Goal: Obtain resource: Obtain resource

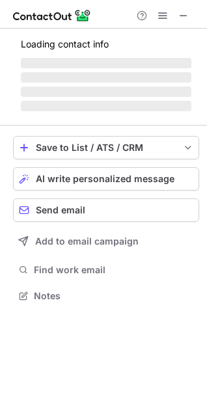
scroll to position [303, 207]
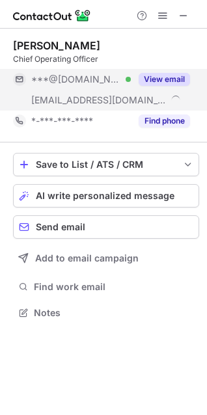
click at [157, 79] on button "View email" at bounding box center [163, 79] width 51 height 13
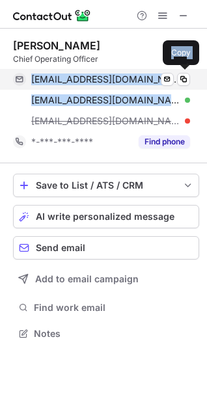
drag, startPoint x: 168, startPoint y: 107, endPoint x: 29, endPoint y: 74, distance: 142.9
click at [29, 74] on div "colivasbusiness@gmail.com Verified Send email Copy chanceolivas@ccv.church Veri…" at bounding box center [101, 100] width 177 height 62
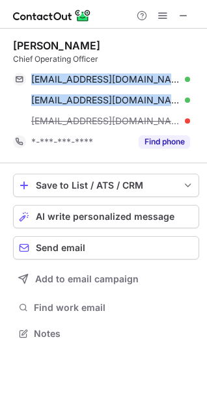
copy div "colivasbusiness@gmail.com Verified Send email Copy chanceolivas@ccv.church"
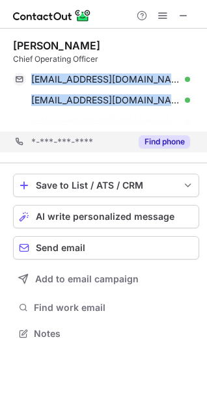
scroll to position [303, 207]
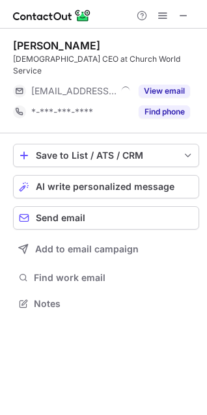
scroll to position [6, 6]
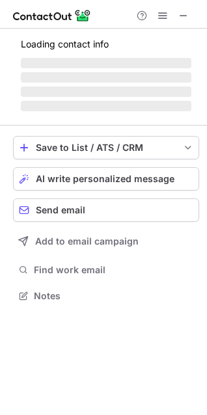
scroll to position [303, 207]
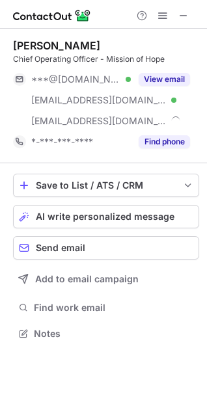
scroll to position [324, 207]
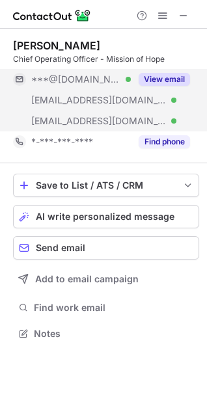
click at [163, 77] on button "View email" at bounding box center [163, 79] width 51 height 13
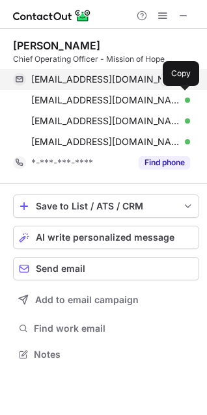
drag, startPoint x: 180, startPoint y: 144, endPoint x: 36, endPoint y: 88, distance: 153.9
click at [38, 99] on div "drewegarrison@gmail.com Verified Send email Copy drew@mohhaiti.org Verified Sen…" at bounding box center [101, 110] width 177 height 83
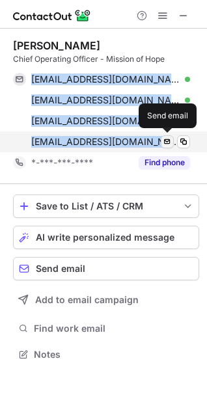
drag, startPoint x: 23, startPoint y: 72, endPoint x: 171, endPoint y: 144, distance: 165.2
click at [171, 144] on div "drewegarrison@gmail.com Verified Send email Copy drew@mohhaiti.org Verified Sen…" at bounding box center [101, 110] width 177 height 83
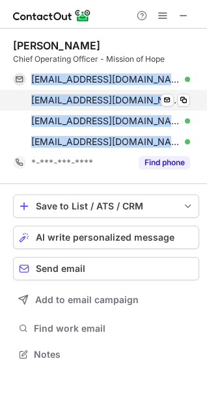
copy div "drewegarrison@gmail.com Verified Send email Copy drew@mohhaiti.org Verified Sen…"
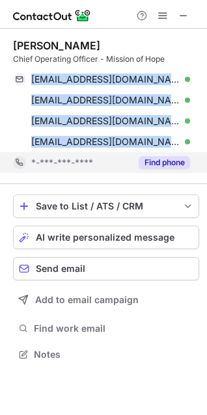
click at [156, 160] on button "Find phone" at bounding box center [163, 162] width 51 height 13
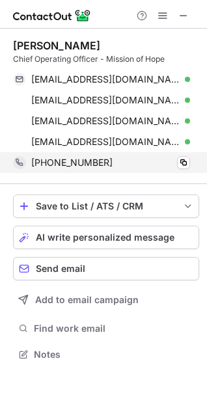
click at [190, 163] on div "+12394106496 Copy" at bounding box center [101, 162] width 177 height 21
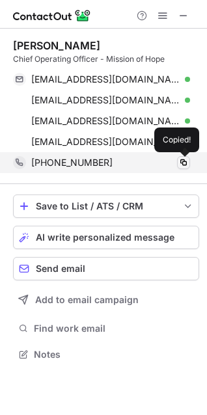
click at [184, 164] on span at bounding box center [183, 162] width 10 height 10
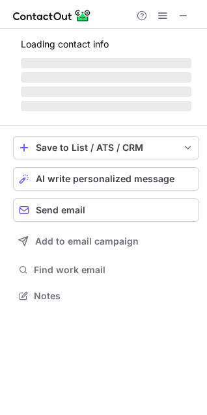
scroll to position [315, 207]
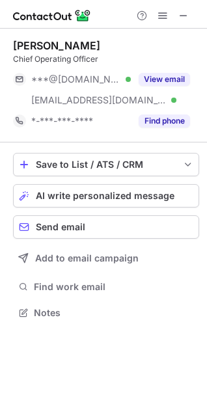
scroll to position [303, 207]
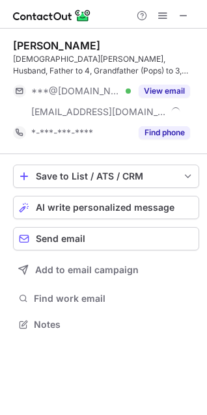
scroll to position [315, 207]
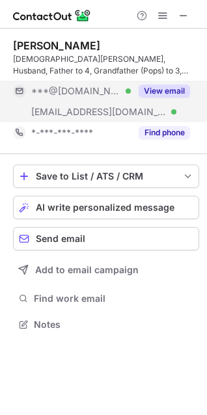
click at [157, 87] on button "View email" at bounding box center [163, 91] width 51 height 13
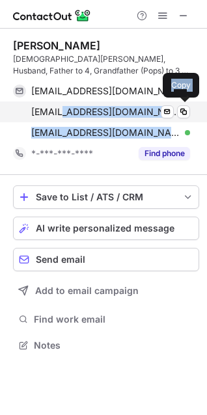
drag, startPoint x: 137, startPoint y: 129, endPoint x: 66, endPoint y: 118, distance: 71.7
click at [66, 118] on div "[EMAIL_ADDRESS][DOMAIN_NAME] Verified Send email Copy [EMAIL_ADDRESS][DOMAIN_NA…" at bounding box center [101, 112] width 177 height 62
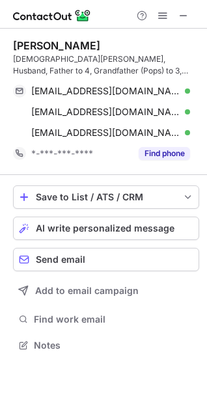
click at [5, 103] on div "[PERSON_NAME] Follower, Husband, Father to 4, Grandfather (Pops) to 3, Chief Op…" at bounding box center [103, 197] width 207 height 336
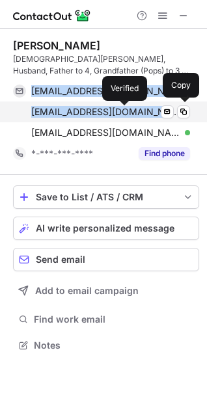
drag, startPoint x: 28, startPoint y: 81, endPoint x: 125, endPoint y: 110, distance: 101.2
click at [125, 110] on div "[EMAIL_ADDRESS][DOMAIN_NAME] Verified Send email Copy [EMAIL_ADDRESS][DOMAIN_NA…" at bounding box center [101, 112] width 177 height 62
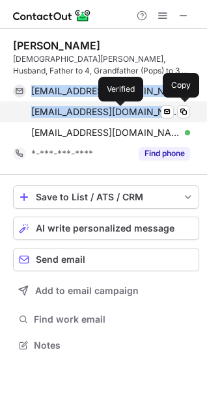
copy div "[EMAIL_ADDRESS][DOMAIN_NAME] Verified Send email Copy [EMAIL_ADDRESS][DOMAIN_NA…"
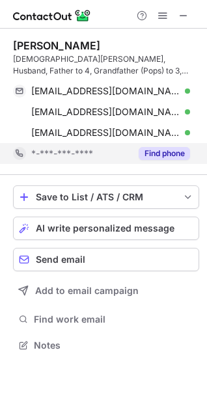
click at [156, 161] on div "Find phone" at bounding box center [160, 153] width 59 height 21
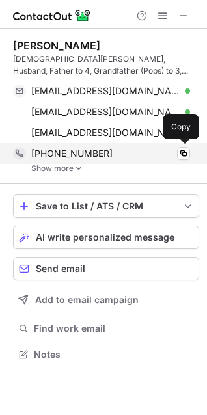
scroll to position [345, 207]
click at [184, 152] on span at bounding box center [183, 153] width 10 height 10
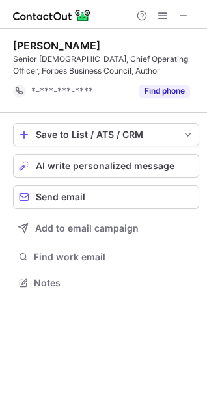
scroll to position [273, 207]
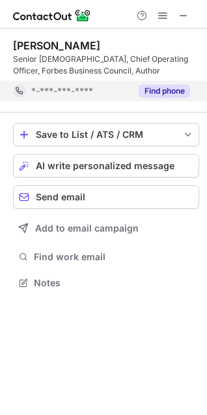
click at [159, 92] on button "Find phone" at bounding box center [163, 91] width 51 height 13
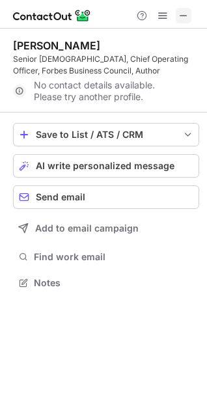
click at [184, 13] on span at bounding box center [183, 15] width 10 height 10
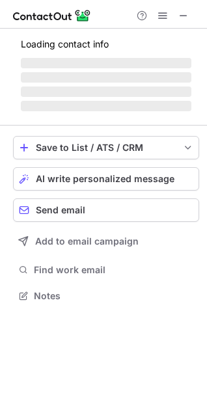
scroll to position [335, 207]
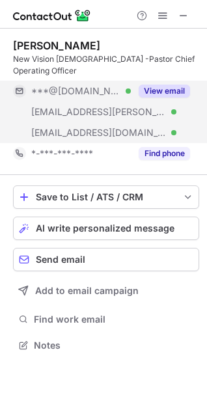
click at [175, 90] on button "View email" at bounding box center [163, 91] width 51 height 13
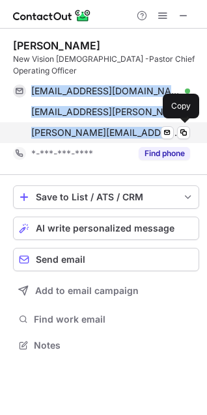
drag, startPoint x: 22, startPoint y: 79, endPoint x: 131, endPoint y: 130, distance: 120.4
click at [131, 130] on div "Gary Beneventi New Vision Church -Pastor Chief Operating Officer garybeneventi@…" at bounding box center [106, 101] width 186 height 125
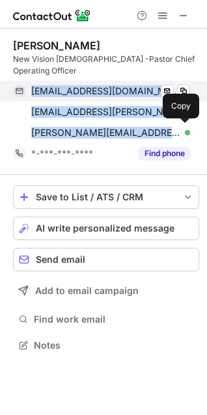
copy div "garybeneventi@gmail.com Verified Send email Copy gben22@cox.net Verified Send e…"
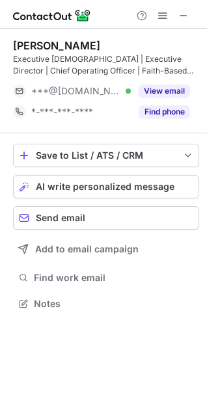
scroll to position [294, 207]
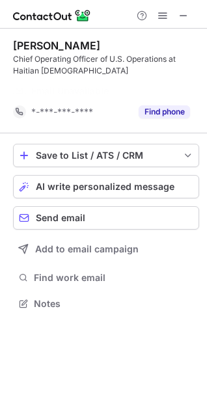
scroll to position [273, 207]
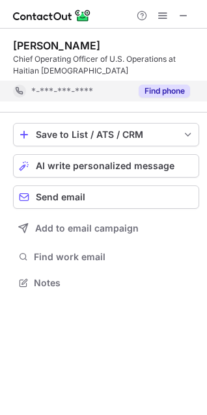
click at [163, 90] on button "Find phone" at bounding box center [163, 91] width 51 height 13
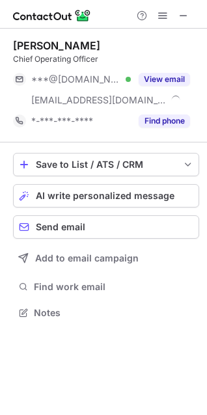
scroll to position [303, 207]
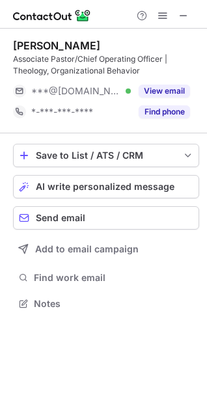
scroll to position [294, 207]
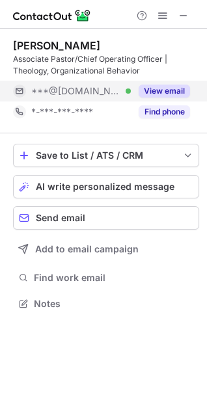
click at [153, 92] on button "View email" at bounding box center [163, 91] width 51 height 13
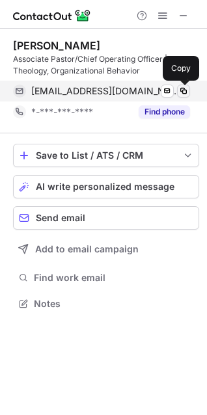
click at [185, 90] on span at bounding box center [183, 91] width 10 height 10
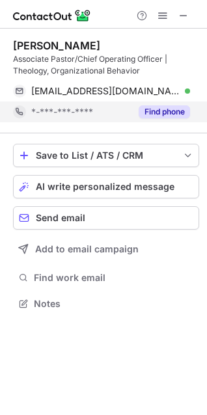
click at [164, 108] on button "Find phone" at bounding box center [163, 111] width 51 height 13
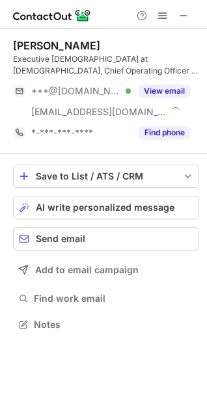
scroll to position [315, 207]
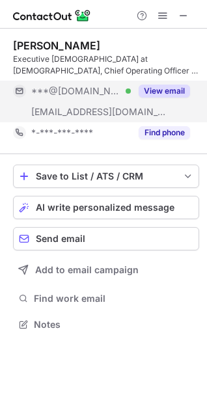
click at [161, 92] on button "View email" at bounding box center [163, 91] width 51 height 13
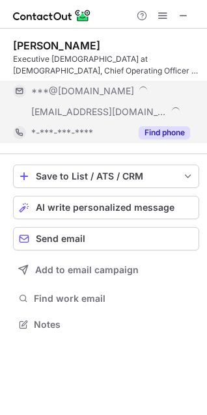
scroll to position [335, 207]
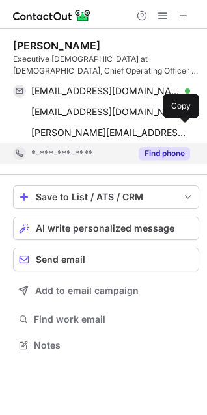
click at [158, 137] on span "jonathan.banks@afcchicago.org" at bounding box center [110, 133] width 159 height 12
click at [159, 150] on button "Find phone" at bounding box center [163, 153] width 51 height 13
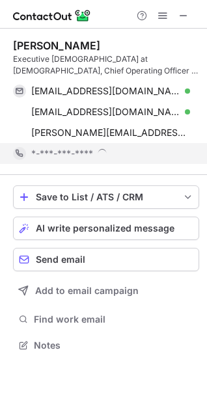
scroll to position [345, 207]
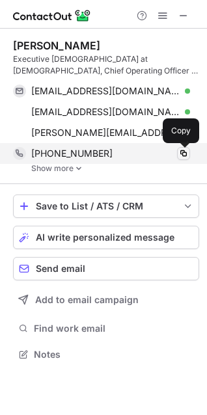
click at [179, 155] on span at bounding box center [183, 153] width 10 height 10
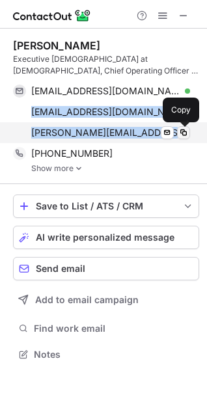
drag, startPoint x: 23, startPoint y: 107, endPoint x: 177, endPoint y: 135, distance: 156.6
click at [177, 135] on div "a_diwas@hotmail.com Verified Send email Copy jb@jonathanbanks.org Verified Send…" at bounding box center [101, 112] width 177 height 62
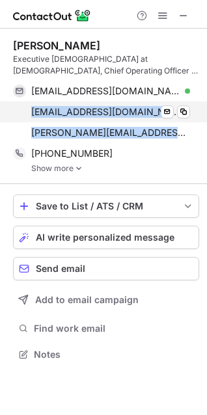
copy div "jb@jonathanbanks.org Verified Send email Copy jonathan.banks@afcchicago.org Sen…"
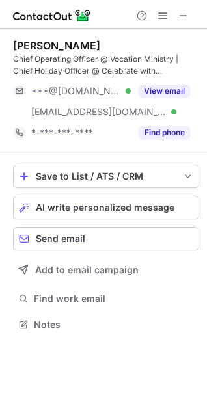
scroll to position [315, 207]
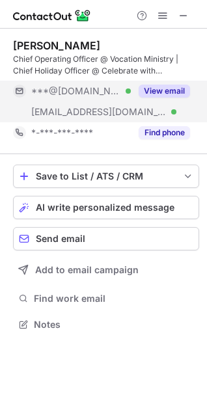
click at [169, 93] on button "View email" at bounding box center [163, 91] width 51 height 13
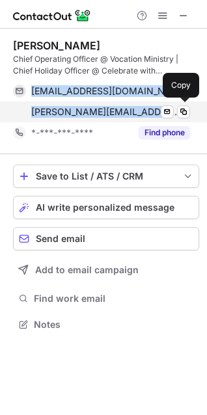
drag, startPoint x: 24, startPoint y: 85, endPoint x: 155, endPoint y: 115, distance: 134.8
click at [155, 115] on div "[EMAIL_ADDRESS][DOMAIN_NAME] Verified Send email Copy [PERSON_NAME][EMAIL_ADDRE…" at bounding box center [101, 102] width 177 height 42
copy div "[EMAIL_ADDRESS][DOMAIN_NAME] Verified Send email Copy [PERSON_NAME][EMAIL_ADDRE…"
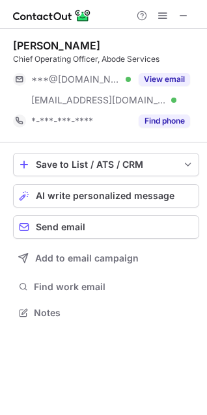
scroll to position [303, 207]
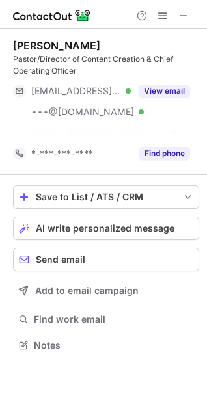
scroll to position [315, 207]
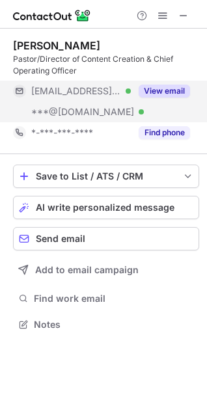
click at [172, 85] on button "View email" at bounding box center [163, 91] width 51 height 13
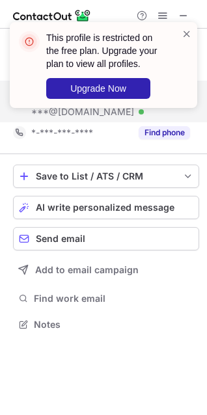
click at [180, 33] on div "This profile is restricted on the free plan. Upgrade your plan to view all prof…" at bounding box center [98, 64] width 166 height 75
click at [188, 31] on span at bounding box center [186, 33] width 10 height 13
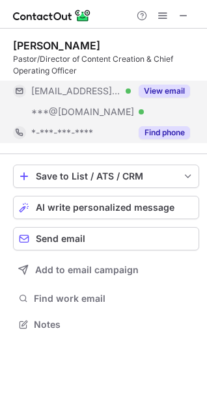
click at [161, 137] on button "Find phone" at bounding box center [163, 132] width 51 height 13
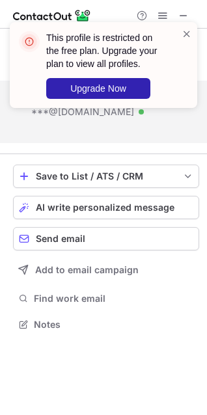
scroll to position [294, 207]
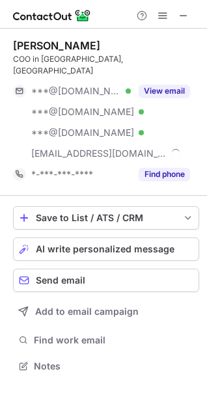
scroll to position [345, 207]
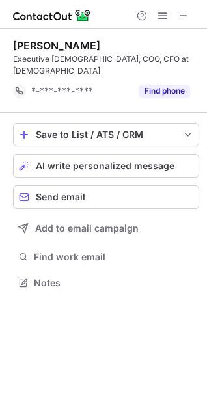
scroll to position [273, 207]
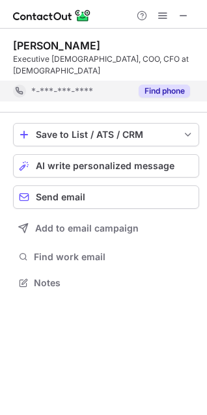
click at [174, 92] on button "Find phone" at bounding box center [163, 91] width 51 height 13
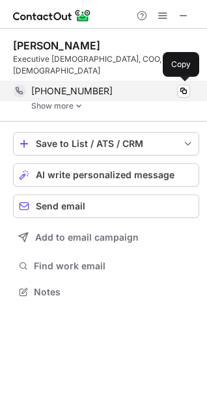
scroll to position [283, 207]
click at [179, 95] on span at bounding box center [183, 91] width 10 height 10
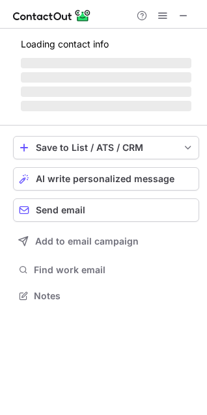
scroll to position [303, 207]
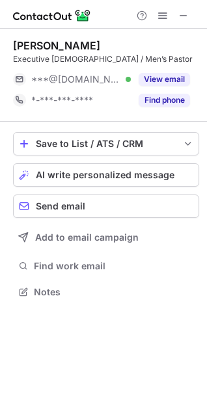
scroll to position [282, 207]
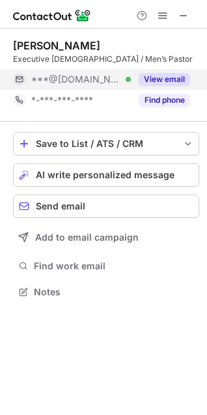
click at [140, 79] on button "View email" at bounding box center [163, 79] width 51 height 13
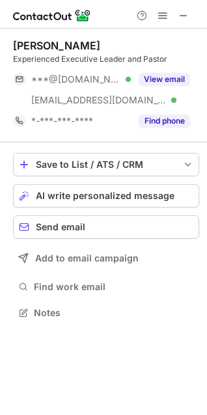
scroll to position [303, 207]
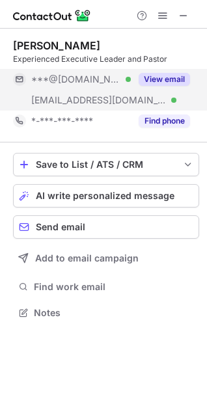
click at [155, 76] on button "View email" at bounding box center [163, 79] width 51 height 13
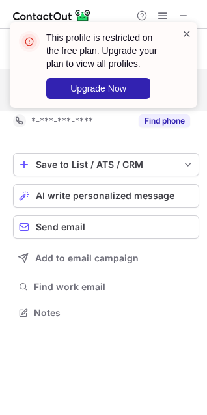
click at [187, 30] on span at bounding box center [186, 33] width 10 height 13
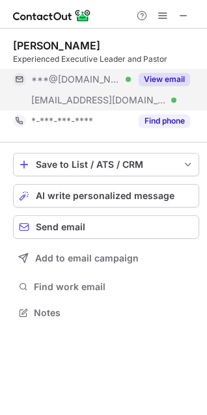
click at [164, 86] on div "View email" at bounding box center [160, 79] width 59 height 21
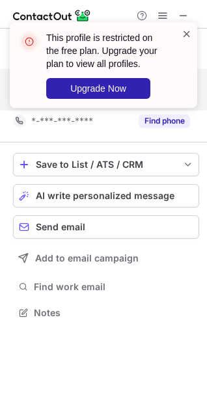
click at [187, 36] on span at bounding box center [186, 33] width 10 height 13
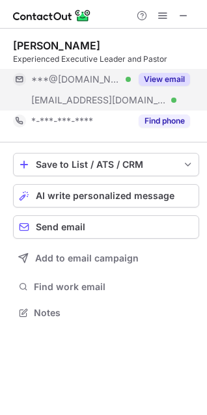
click at [162, 85] on button "View email" at bounding box center [163, 79] width 51 height 13
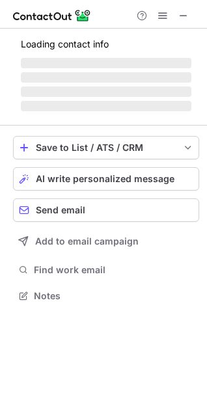
scroll to position [294, 207]
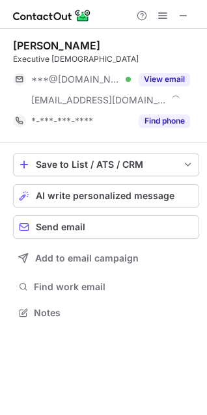
scroll to position [303, 207]
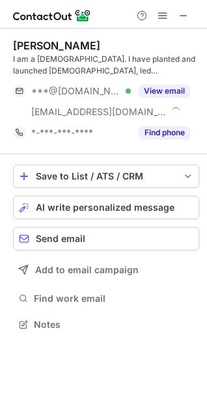
scroll to position [315, 207]
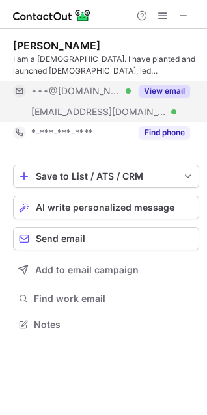
click at [162, 92] on button "View email" at bounding box center [163, 91] width 51 height 13
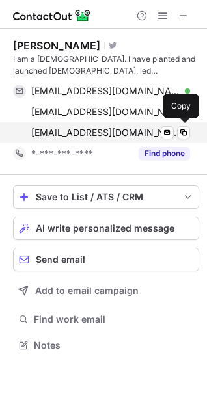
scroll to position [335, 207]
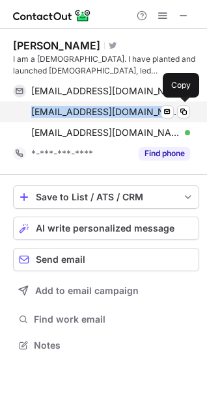
drag, startPoint x: 16, startPoint y: 108, endPoint x: 151, endPoint y: 108, distance: 134.6
click at [151, 108] on div "[EMAIL_ADDRESS][DOMAIN_NAME] Verified Send email Copy" at bounding box center [101, 111] width 177 height 21
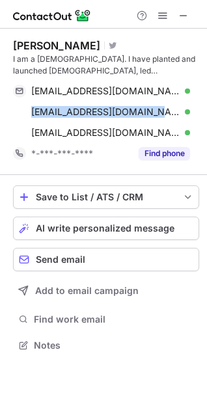
copy span "[EMAIL_ADDRESS]"
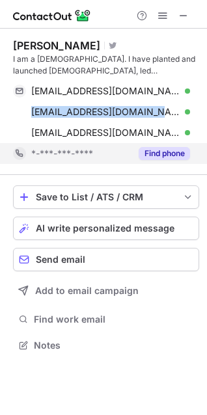
click at [177, 150] on button "Find phone" at bounding box center [163, 153] width 51 height 13
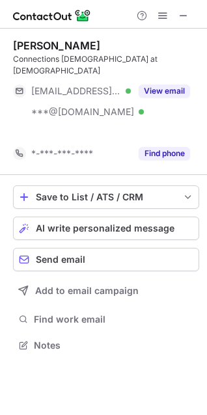
scroll to position [315, 207]
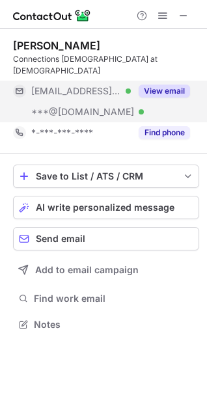
click at [172, 85] on button "View email" at bounding box center [163, 91] width 51 height 13
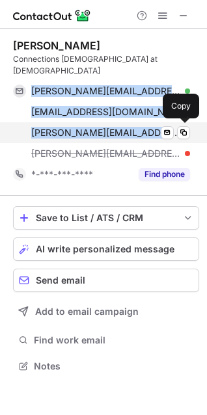
drag, startPoint x: 23, startPoint y: 82, endPoint x: 153, endPoint y: 131, distance: 139.1
click at [153, 131] on div "[PERSON_NAME][EMAIL_ADDRESS][PERSON_NAME][DOMAIN_NAME] Verified Send email Copy…" at bounding box center [101, 122] width 177 height 83
copy div "[PERSON_NAME][EMAIL_ADDRESS][PERSON_NAME][DOMAIN_NAME] Verified Send email Copy…"
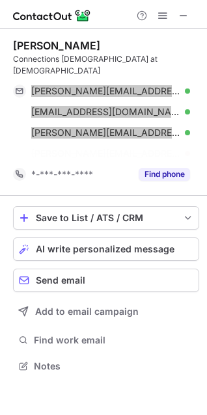
scroll to position [335, 207]
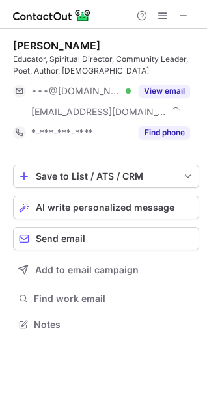
scroll to position [315, 207]
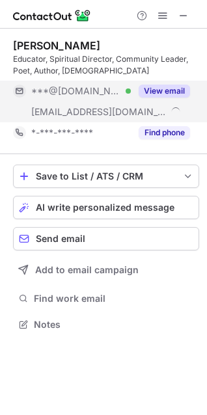
click at [171, 95] on button "View email" at bounding box center [163, 91] width 51 height 13
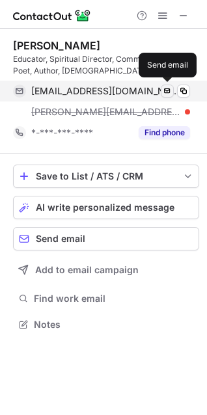
click at [166, 90] on span at bounding box center [167, 91] width 10 height 10
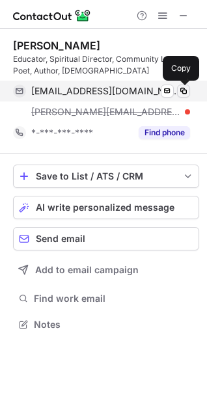
click at [184, 91] on span at bounding box center [183, 91] width 10 height 10
